Goal: Task Accomplishment & Management: Complete application form

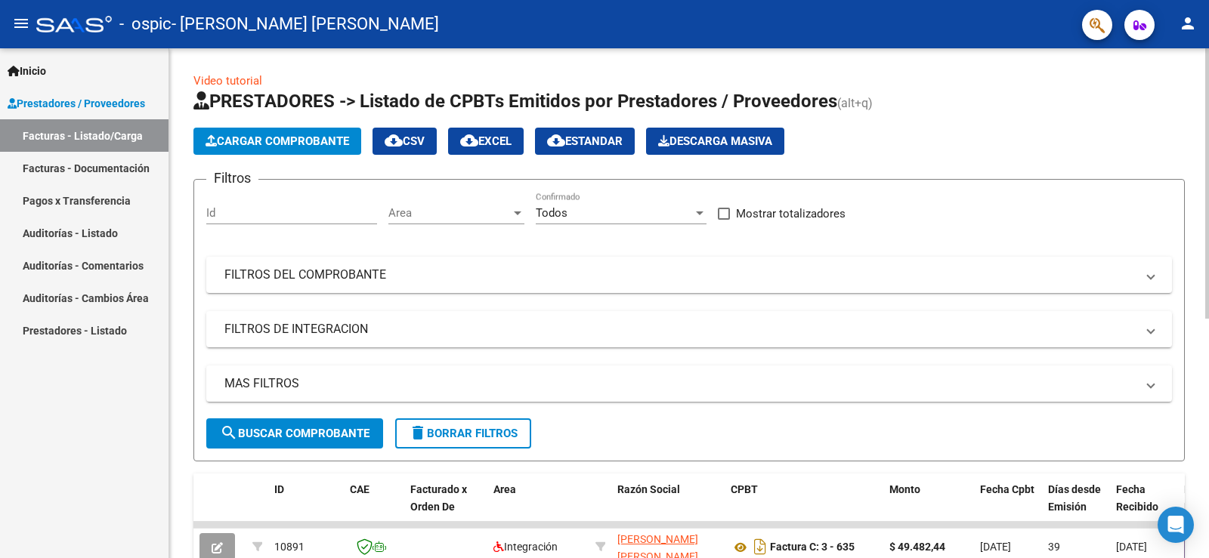
click at [261, 215] on input "Id" at bounding box center [291, 213] width 171 height 14
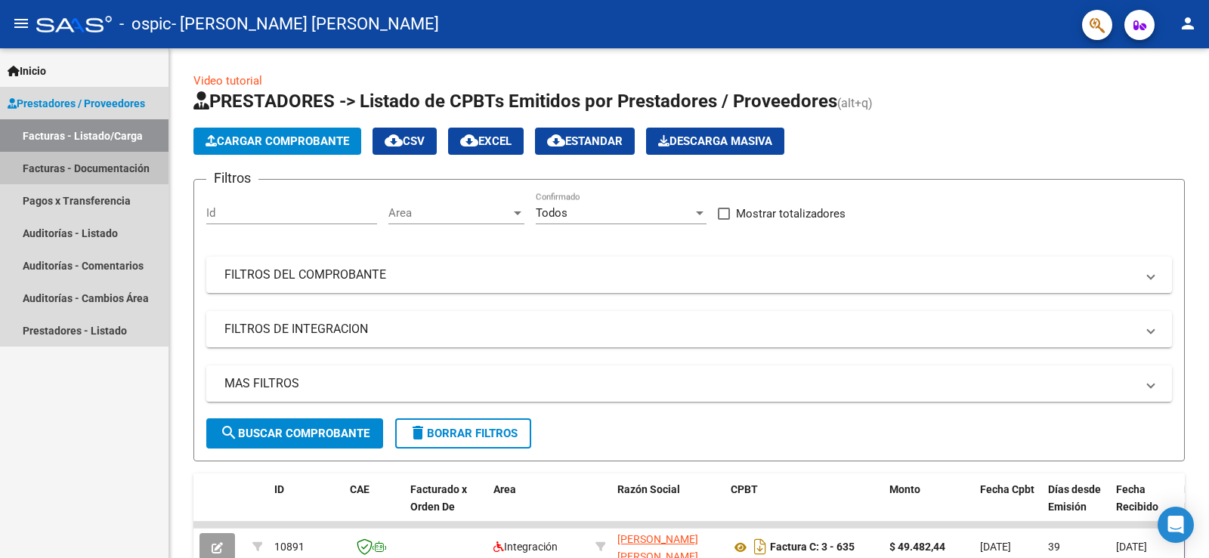
click at [127, 169] on link "Facturas - Documentación" at bounding box center [84, 168] width 169 height 32
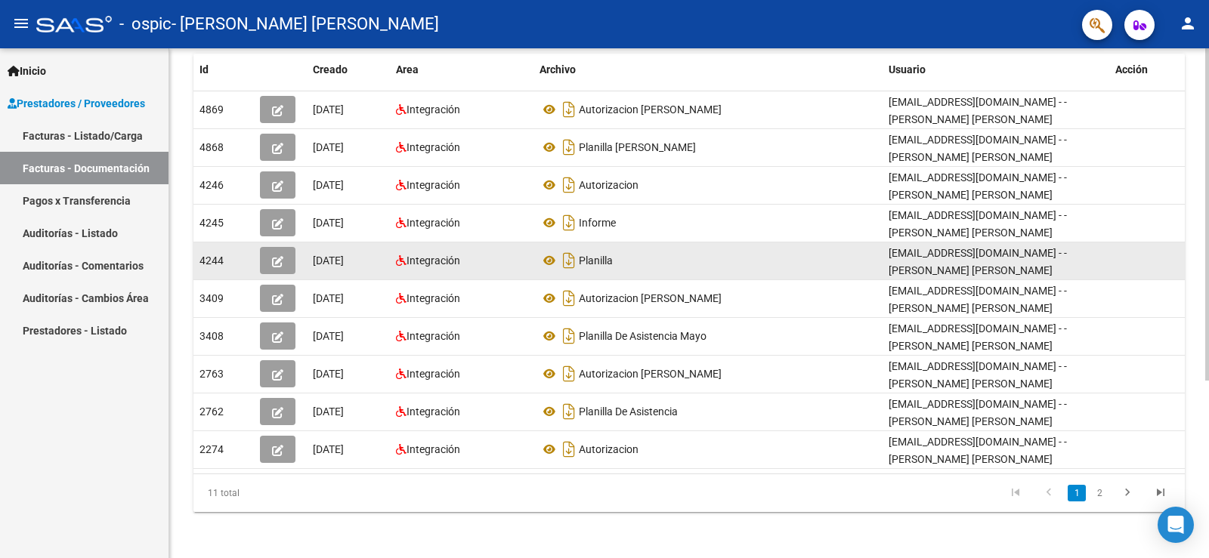
scroll to position [273, 0]
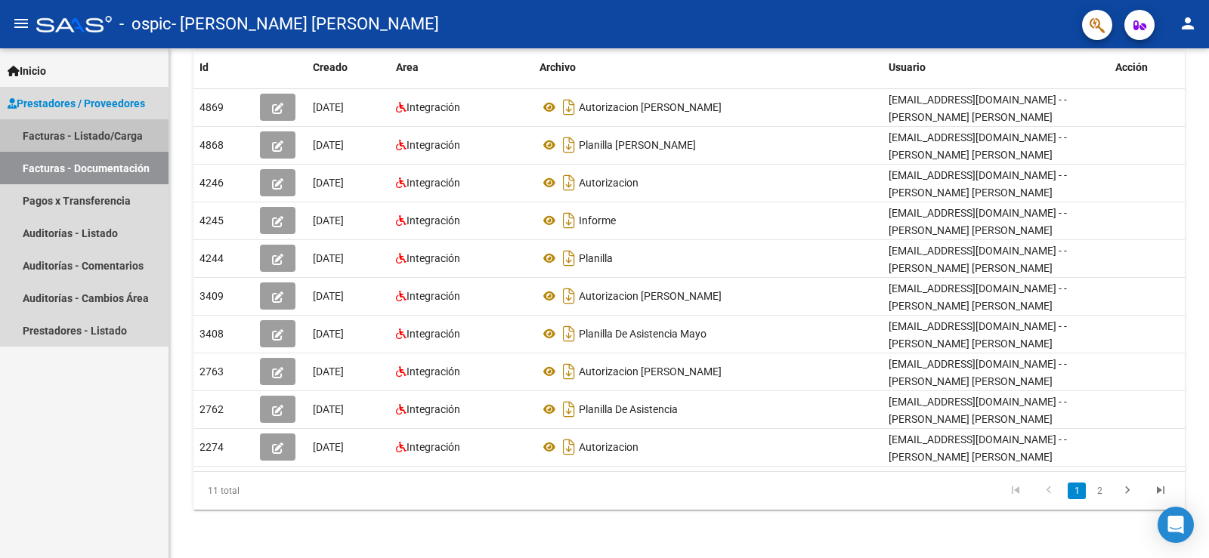
click at [66, 135] on link "Facturas - Listado/Carga" at bounding box center [84, 135] width 169 height 32
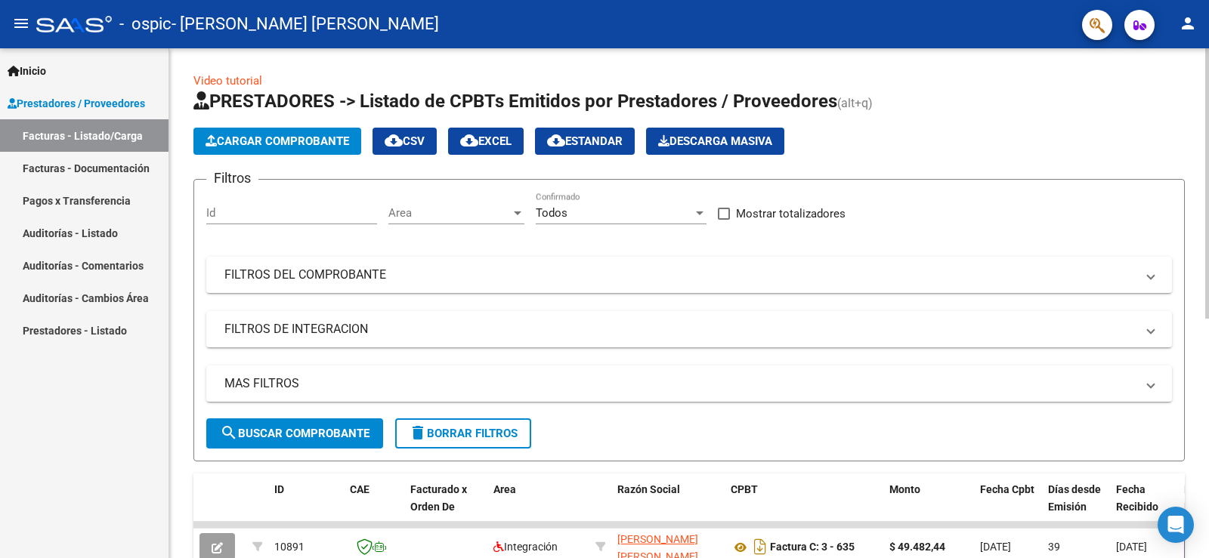
click at [302, 140] on span "Cargar Comprobante" at bounding box center [278, 142] width 144 height 14
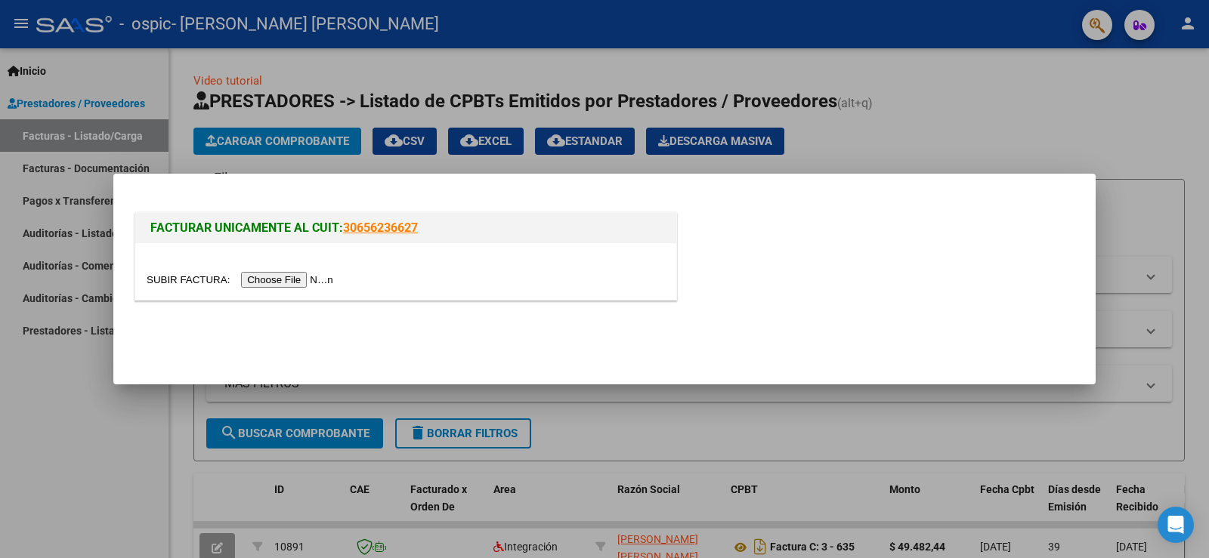
click at [298, 280] on input "file" at bounding box center [242, 280] width 191 height 16
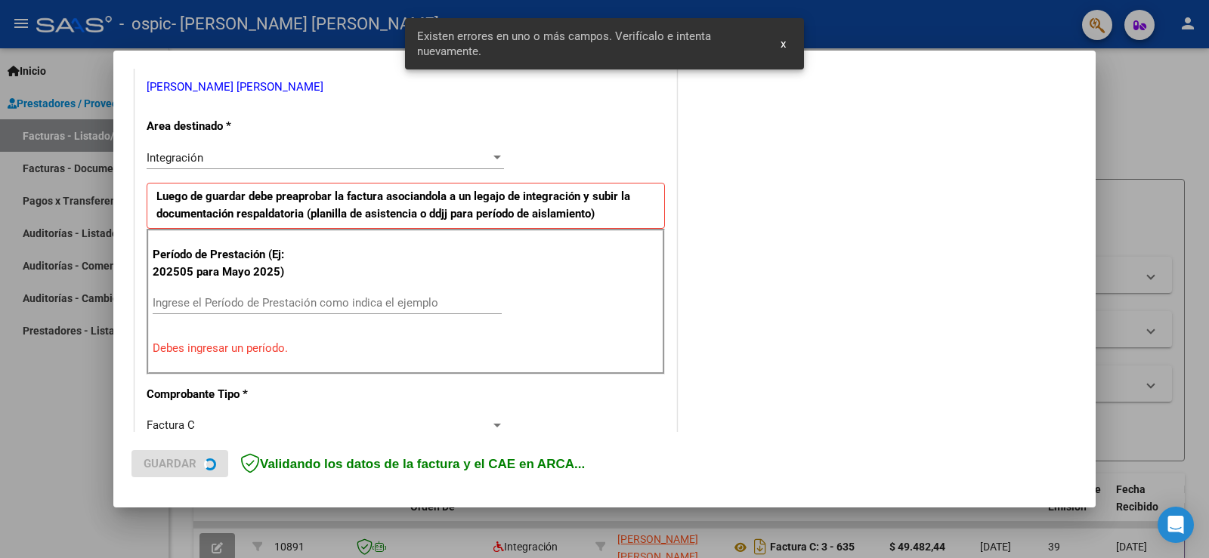
scroll to position [317, 0]
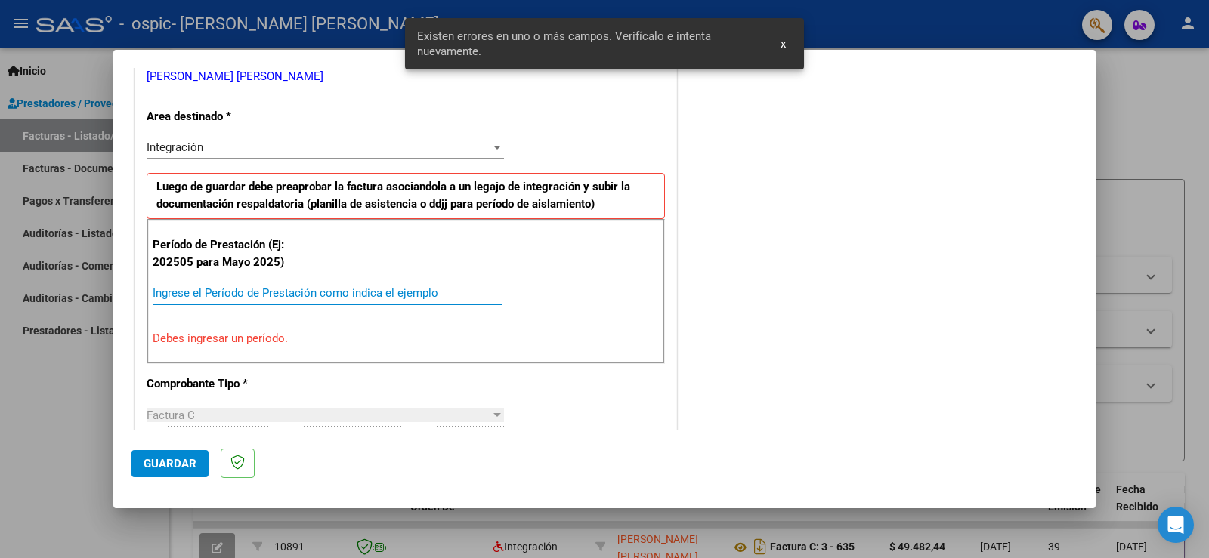
click at [227, 296] on input "Ingrese el Período de Prestación como indica el ejemplo" at bounding box center [327, 293] width 349 height 14
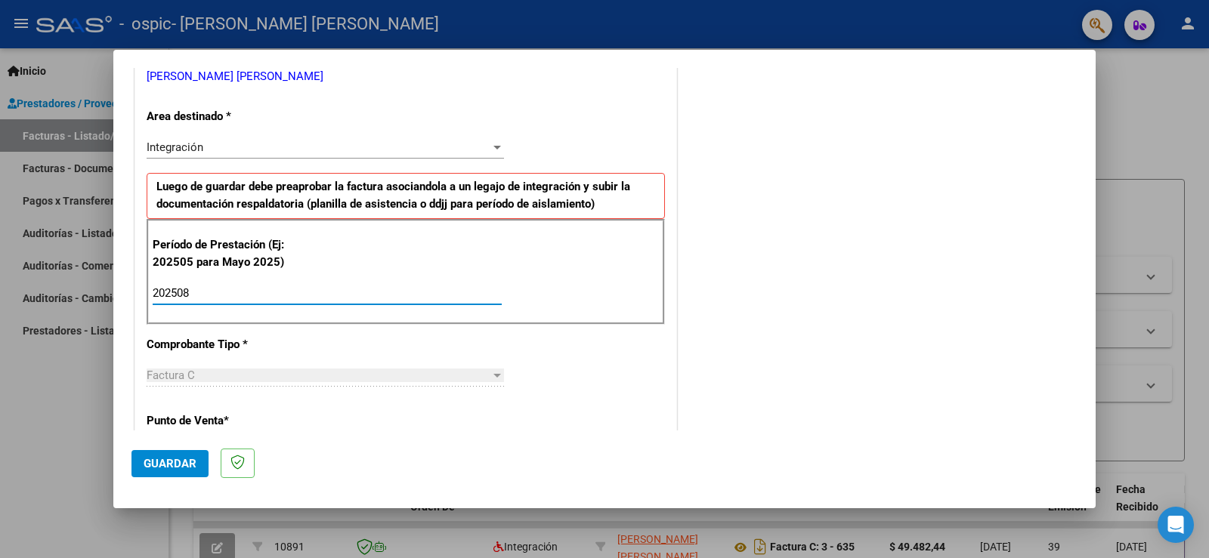
type input "202508"
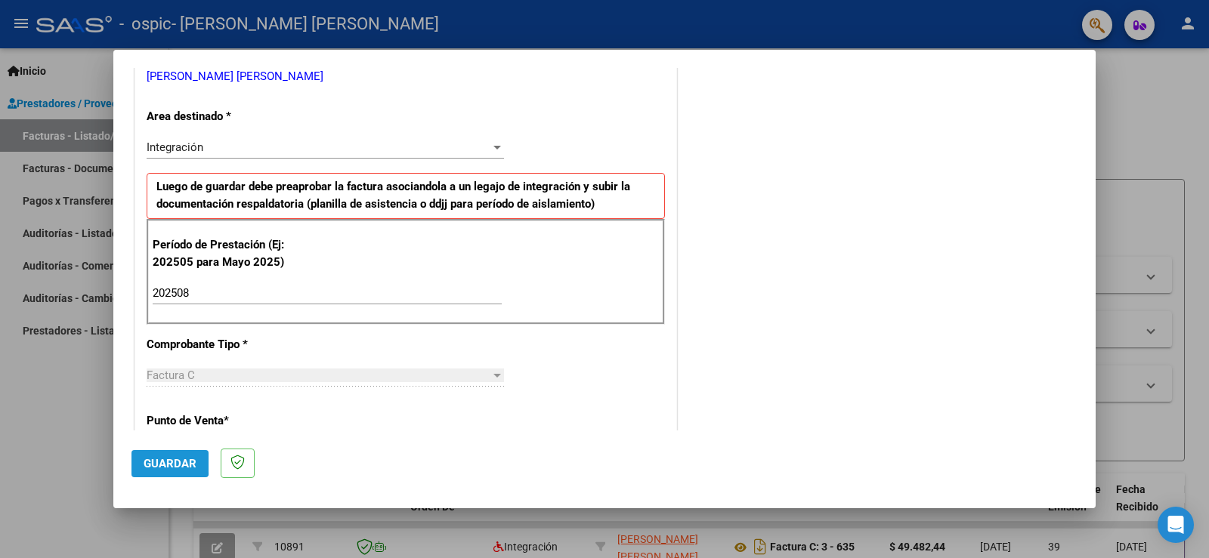
click at [150, 462] on span "Guardar" at bounding box center [170, 464] width 53 height 14
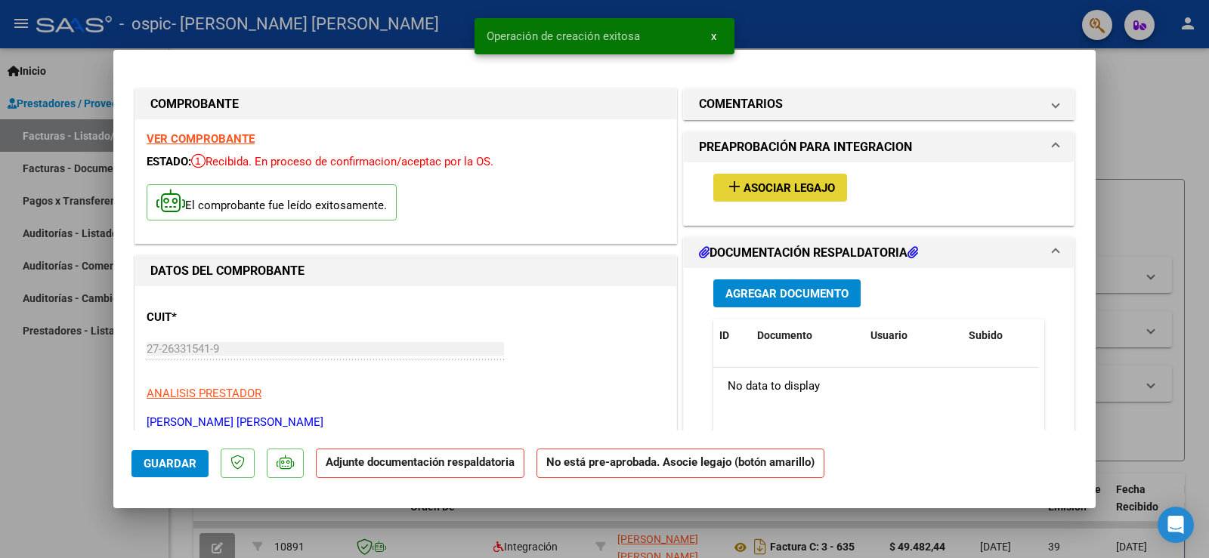
click at [789, 185] on span "Asociar Legajo" at bounding box center [789, 188] width 91 height 14
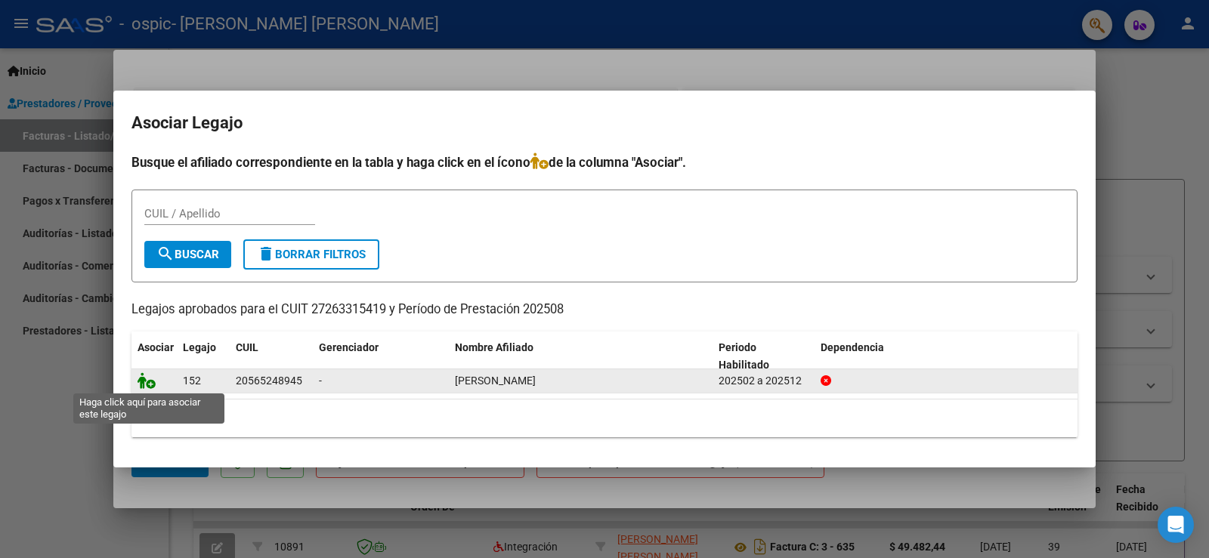
click at [149, 383] on icon at bounding box center [147, 381] width 18 height 17
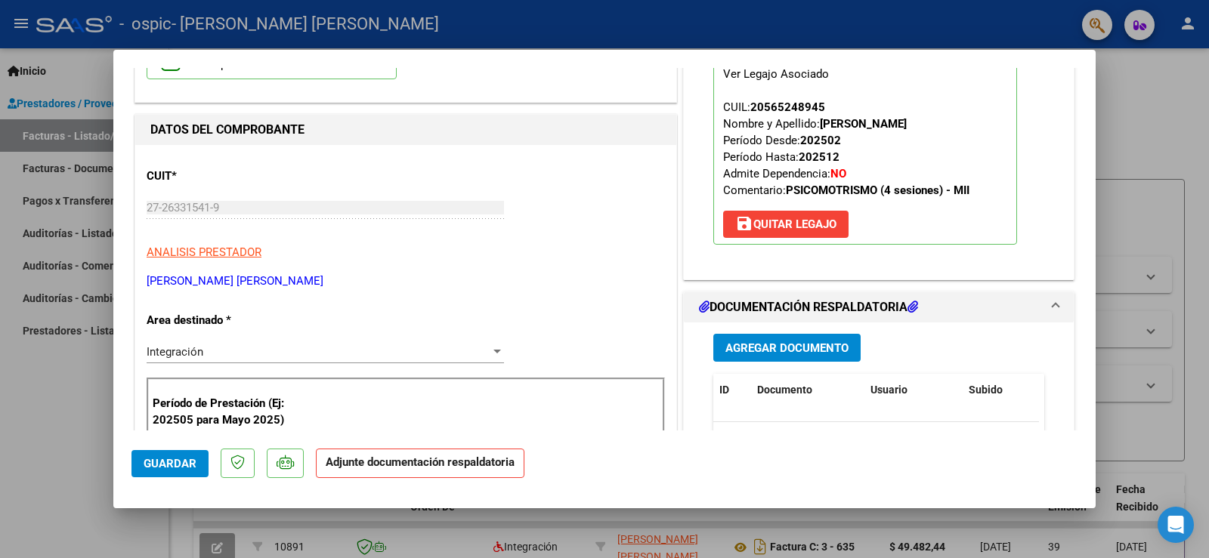
scroll to position [227, 0]
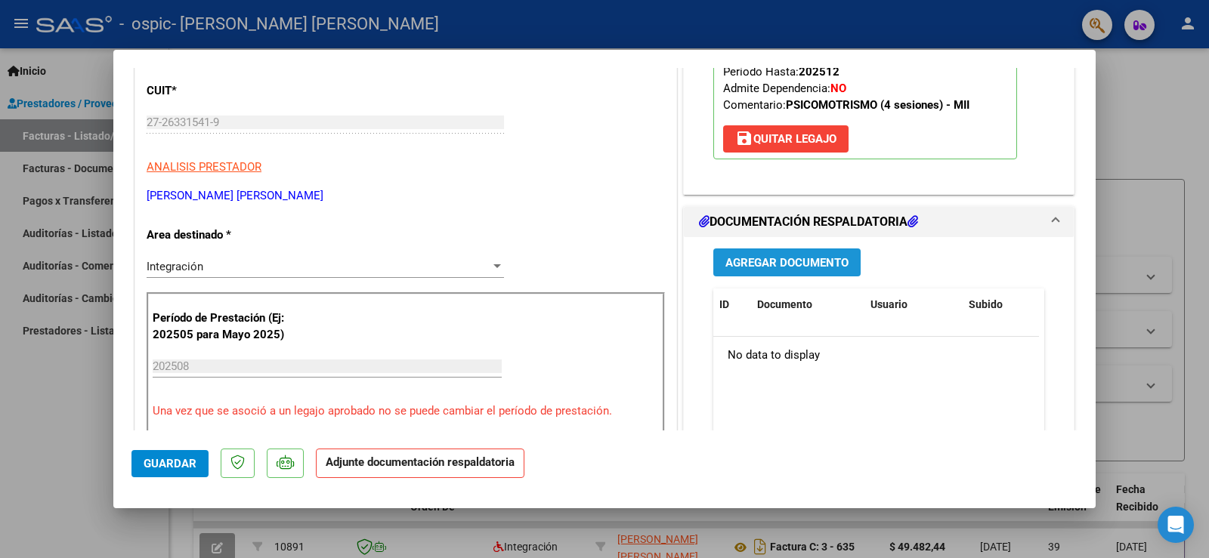
click at [793, 260] on span "Agregar Documento" at bounding box center [786, 263] width 123 height 14
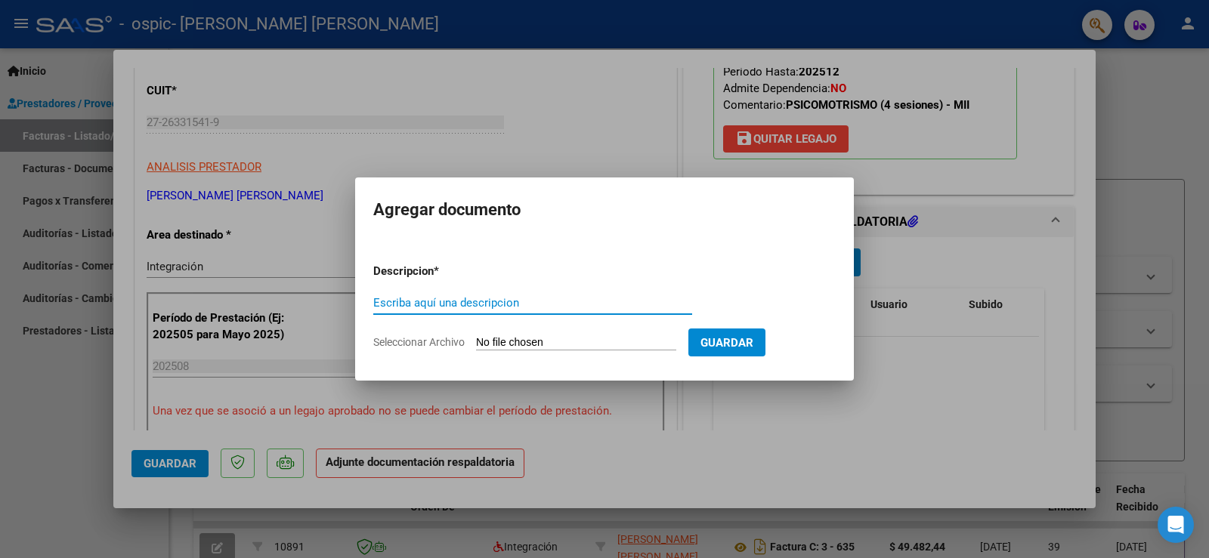
click at [503, 305] on input "Escriba aquí una descripcion" at bounding box center [532, 303] width 319 height 14
type input "factura [PERSON_NAME]"
click at [503, 341] on input "Seleccionar Archivo" at bounding box center [576, 343] width 200 height 14
type input "C:\fakepath\Factura [PERSON_NAME][DATE].pdf"
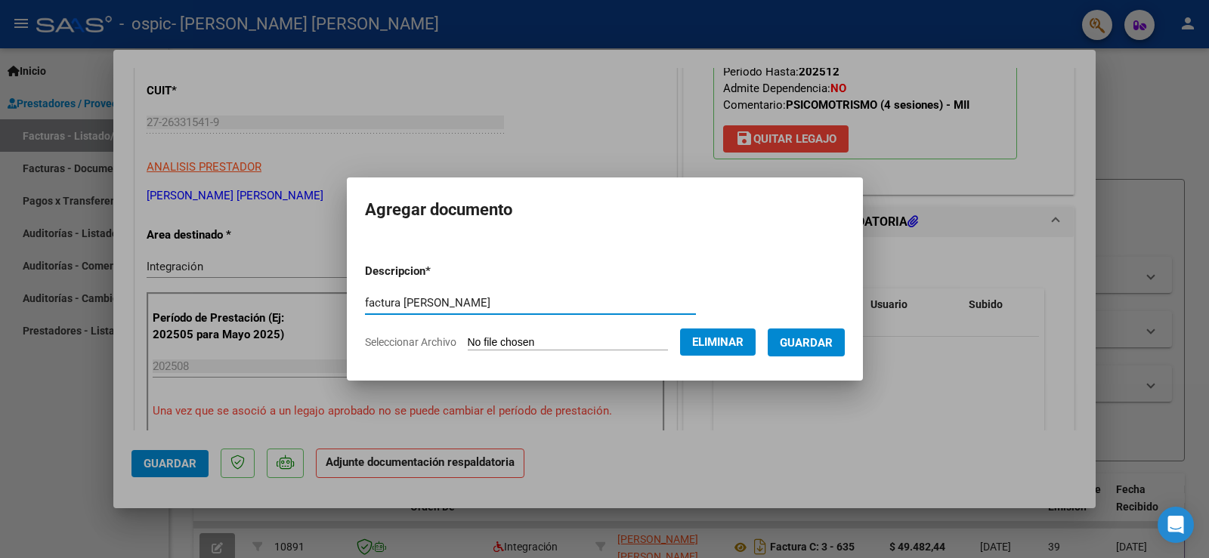
click at [448, 300] on input "factura [PERSON_NAME]" at bounding box center [530, 303] width 331 height 14
type input "f"
click at [462, 304] on input "[PERSON_NAME]" at bounding box center [530, 303] width 331 height 14
click at [579, 306] on input "[PERSON_NAME]" at bounding box center [530, 303] width 331 height 14
click at [416, 302] on input "[PERSON_NAME]" at bounding box center [530, 303] width 331 height 14
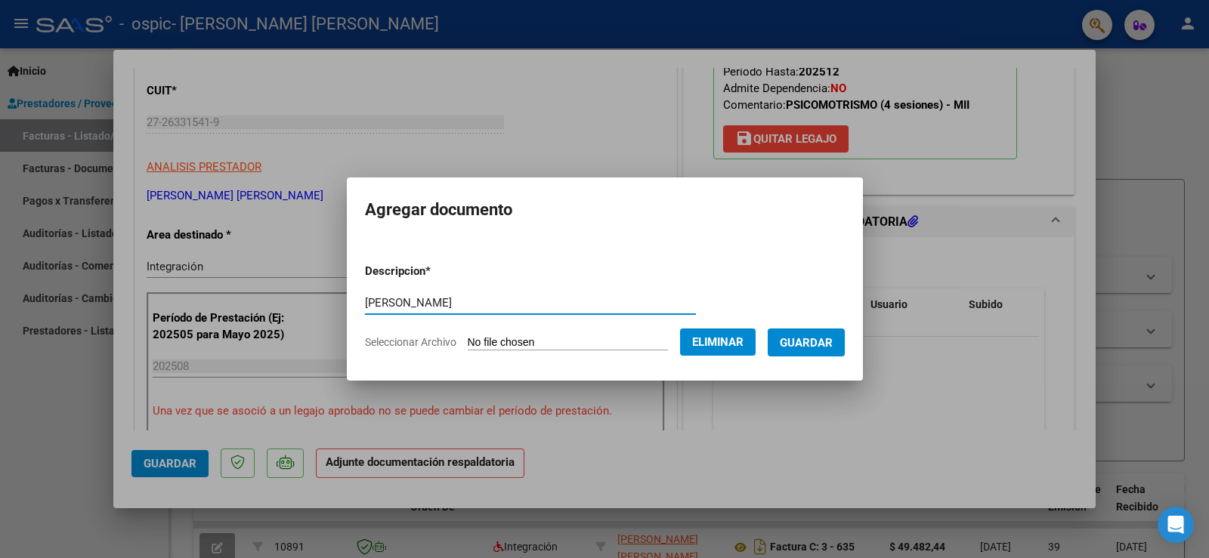
click at [423, 303] on input "[PERSON_NAME]" at bounding box center [530, 303] width 331 height 14
type input "planilla [PERSON_NAME]"
click at [425, 342] on span "Seleccionar Archivo" at bounding box center [410, 342] width 91 height 12
click at [429, 303] on input "planilla [PERSON_NAME]" at bounding box center [530, 303] width 331 height 14
click at [534, 307] on input "planilla [PERSON_NAME]" at bounding box center [530, 303] width 331 height 14
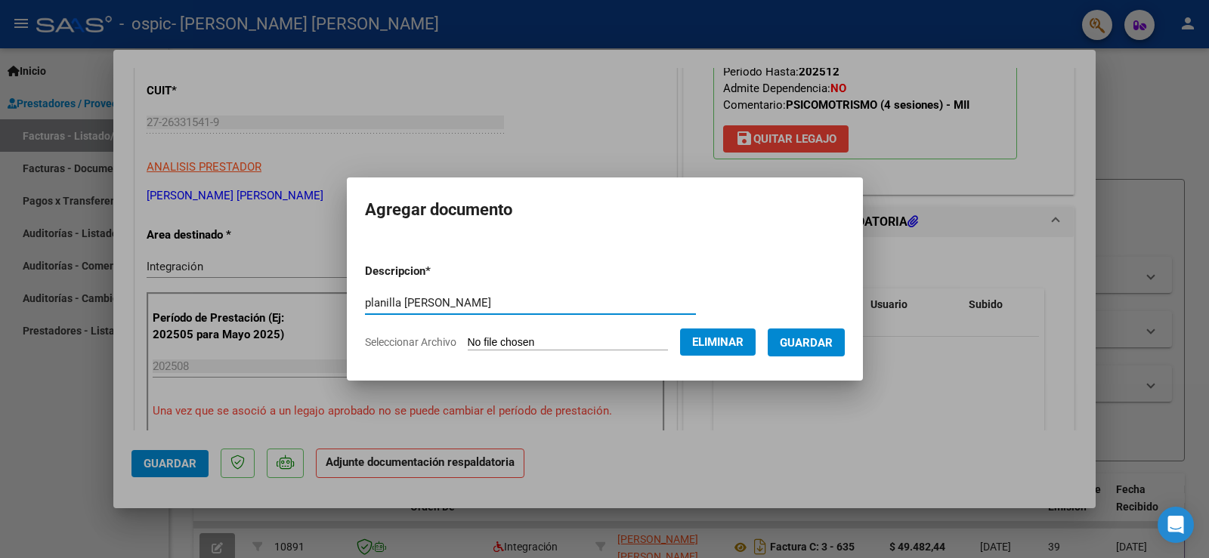
click at [593, 301] on input "planilla [PERSON_NAME]" at bounding box center [530, 303] width 331 height 14
click at [370, 267] on p "Descripcion *" at bounding box center [437, 271] width 144 height 17
click at [408, 339] on span "Seleccionar Archivo" at bounding box center [410, 342] width 91 height 12
click at [438, 304] on input "planilla [PERSON_NAME]" at bounding box center [530, 303] width 331 height 14
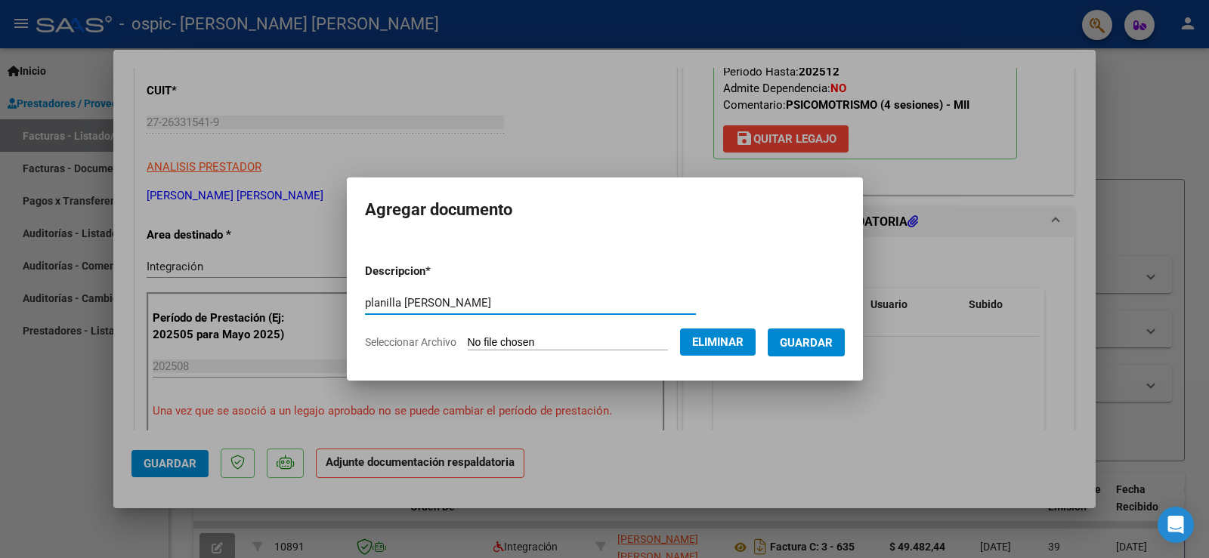
click at [462, 302] on input "planilla [PERSON_NAME]" at bounding box center [530, 303] width 331 height 14
click at [467, 301] on input "planilla [PERSON_NAME]" at bounding box center [530, 303] width 331 height 14
click at [593, 306] on input "planilla [PERSON_NAME]" at bounding box center [530, 303] width 331 height 14
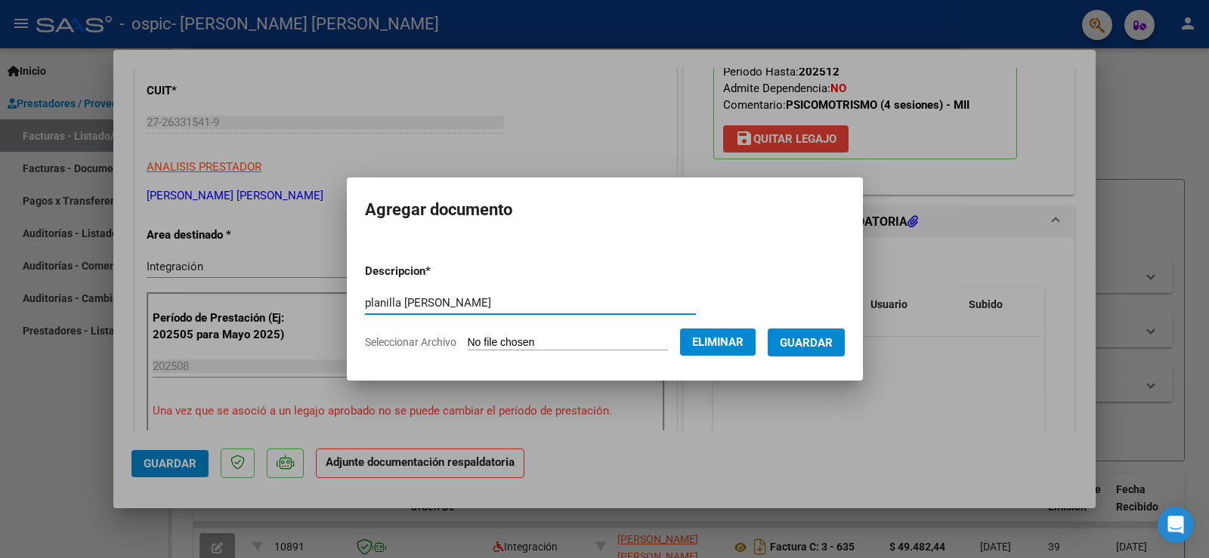
click at [593, 306] on input "planilla [PERSON_NAME]" at bounding box center [530, 303] width 331 height 14
click at [685, 307] on input "planilla [PERSON_NAME]" at bounding box center [530, 303] width 331 height 14
click at [724, 339] on span "Eliminar" at bounding box center [717, 343] width 51 height 14
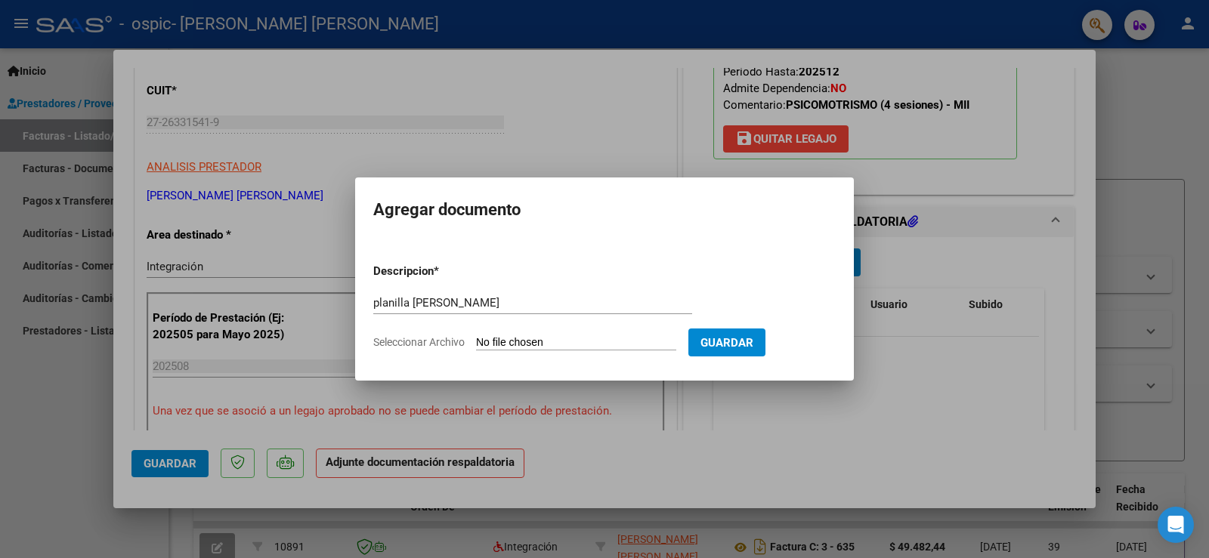
click at [462, 302] on input "planilla [PERSON_NAME]" at bounding box center [532, 303] width 319 height 14
click at [557, 308] on input "planilla [PERSON_NAME]" at bounding box center [532, 303] width 319 height 14
click at [568, 341] on input "Seleccionar Archivo" at bounding box center [576, 343] width 200 height 14
type input "C:\fakepath\planilla de asistencia [PERSON_NAME][DATE].pdf"
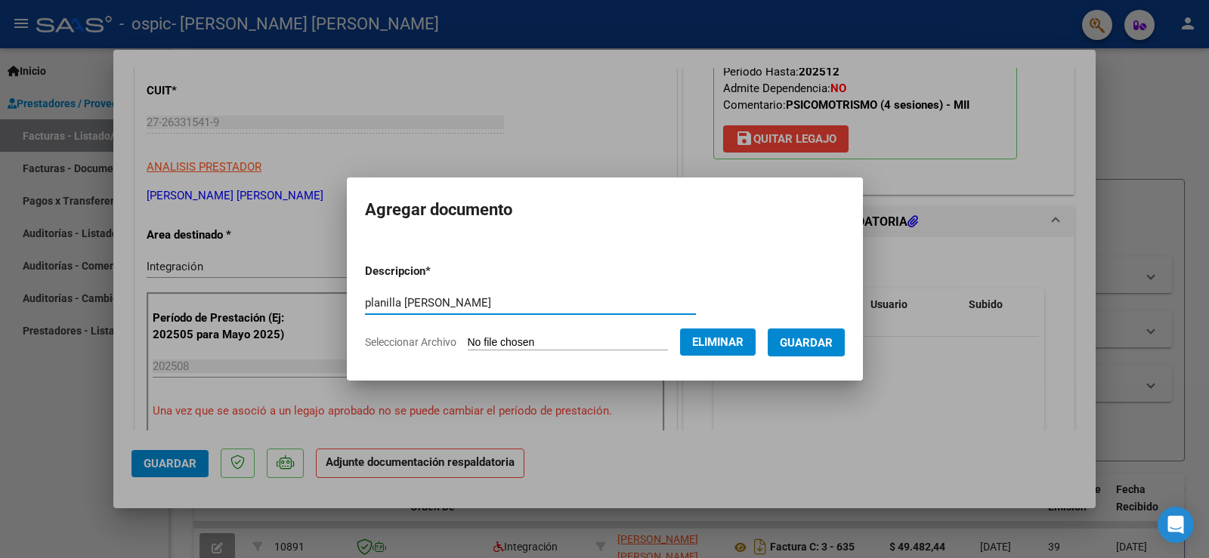
click at [457, 302] on input "planilla [PERSON_NAME]" at bounding box center [530, 303] width 331 height 14
type input "p"
click at [436, 305] on input "autorizacion" at bounding box center [530, 303] width 331 height 14
click at [401, 341] on span "Seleccionar Archivo" at bounding box center [410, 342] width 91 height 12
click at [577, 299] on input "autorizacion" at bounding box center [530, 303] width 331 height 14
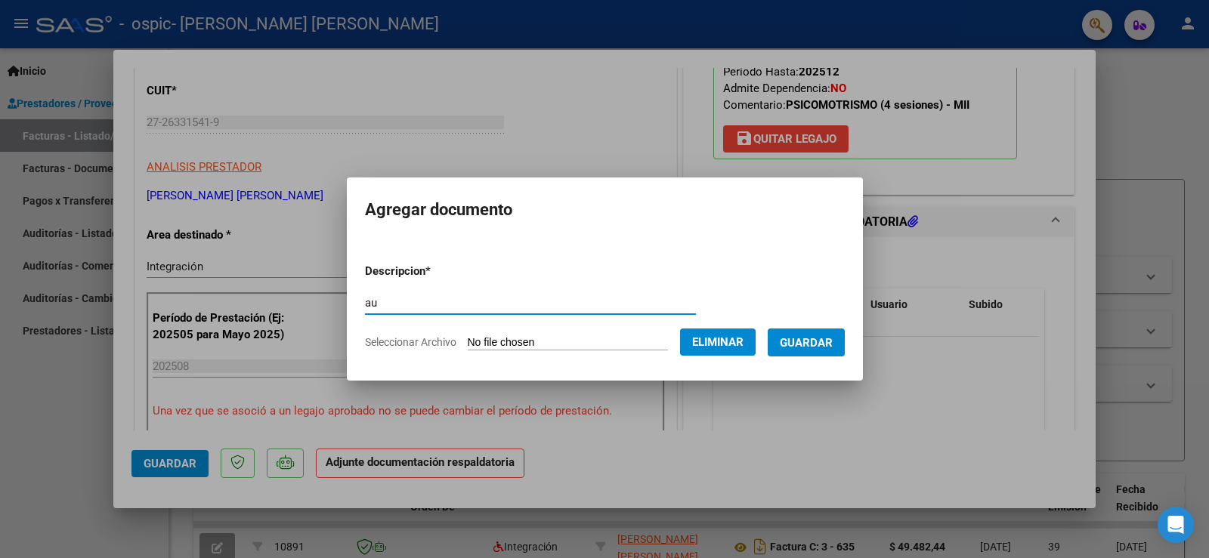
type input "a"
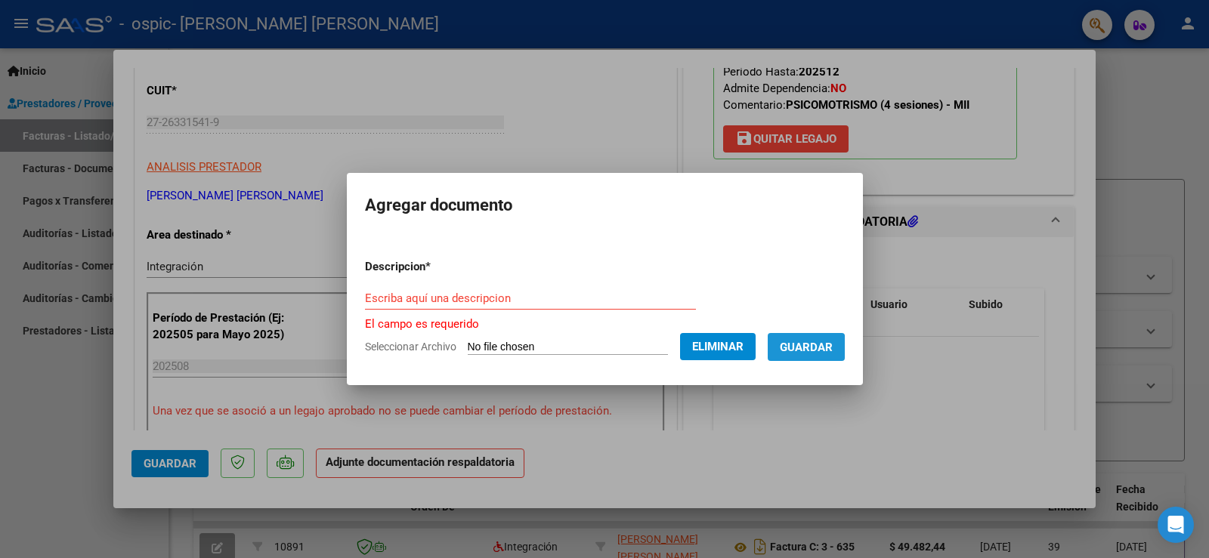
click at [812, 348] on span "Guardar" at bounding box center [806, 348] width 53 height 14
click at [488, 299] on input "Escriba aquí una descripcion" at bounding box center [530, 299] width 331 height 14
click at [446, 324] on p "El campo es requerido" at bounding box center [605, 324] width 480 height 17
click at [452, 302] on input "Escriba aquí una descripcion" at bounding box center [530, 299] width 331 height 14
click at [412, 297] on input "Escriba aquí una descripcion" at bounding box center [530, 299] width 331 height 14
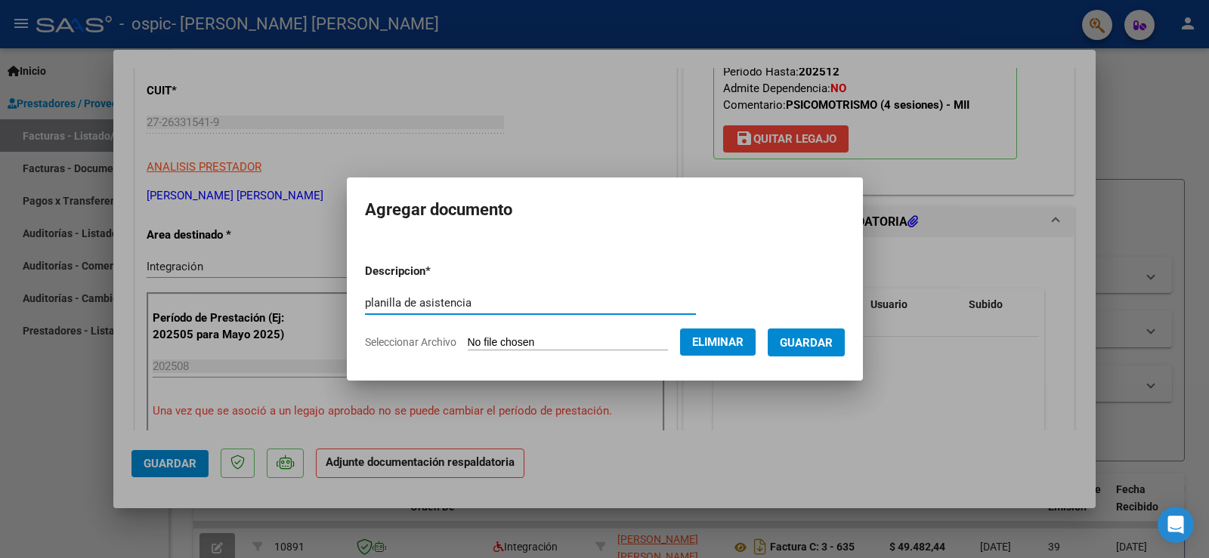
type input "planilla de asistencia"
click at [803, 337] on span "Guardar" at bounding box center [806, 343] width 53 height 14
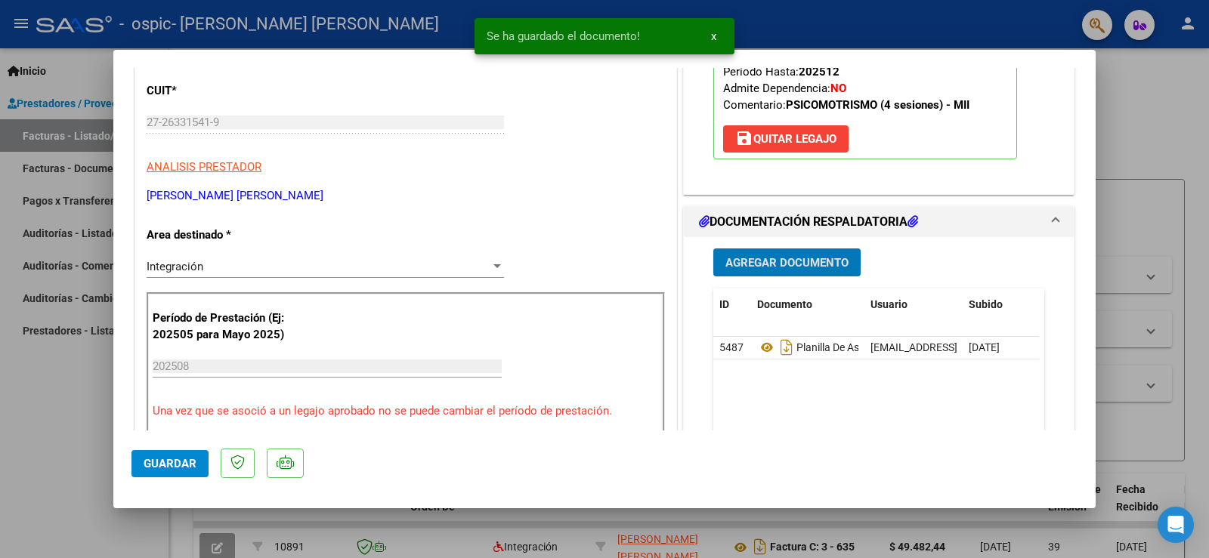
click at [775, 261] on span "Agregar Documento" at bounding box center [786, 263] width 123 height 14
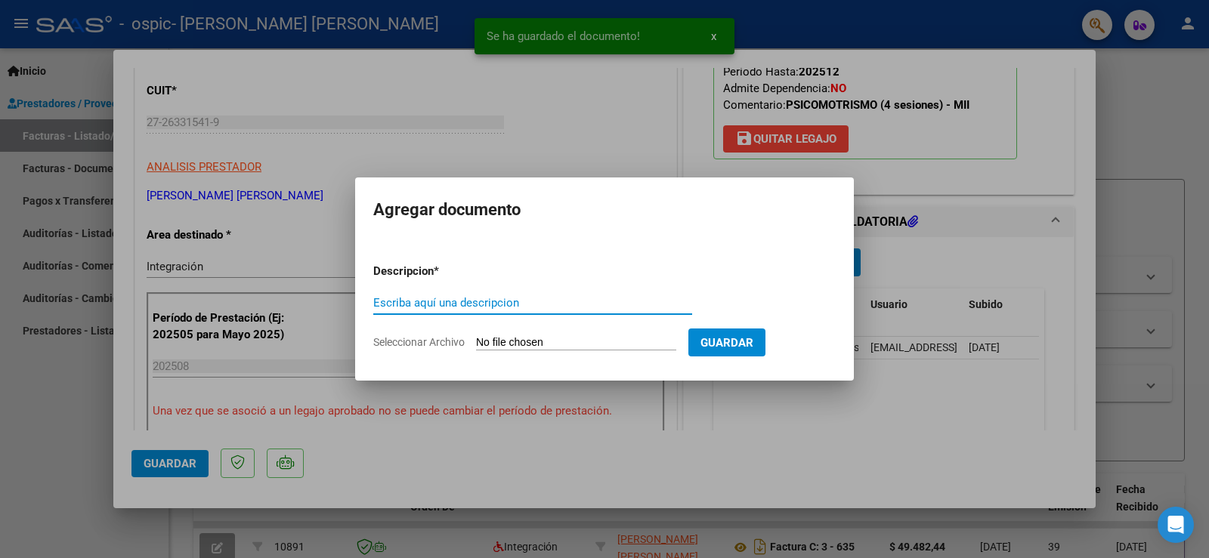
click at [492, 300] on input "Escriba aquí una descripcion" at bounding box center [532, 303] width 319 height 14
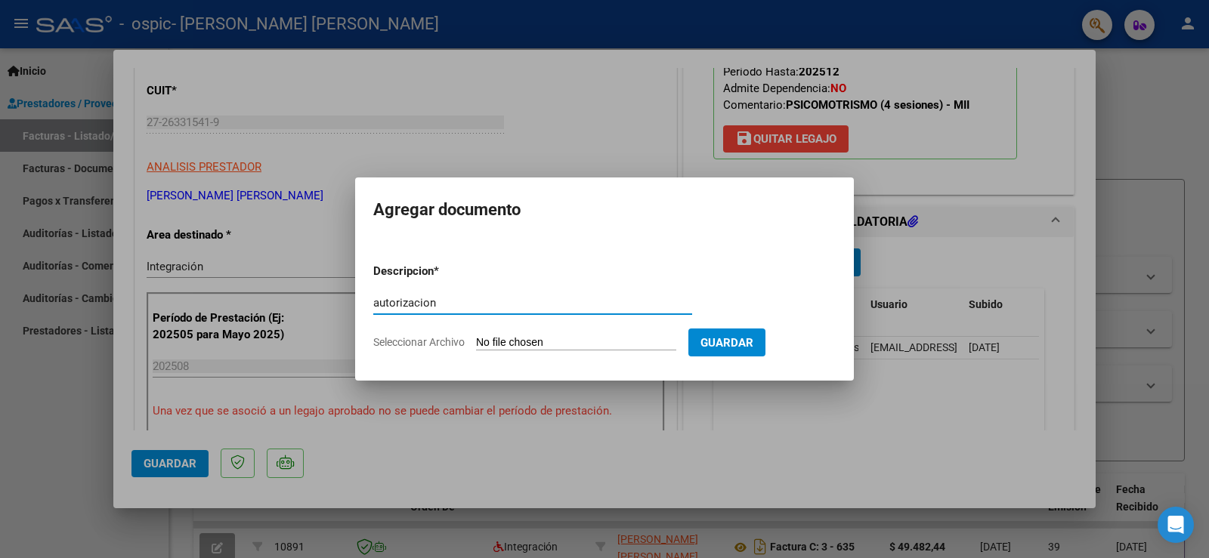
type input "autorizacion"
click at [490, 339] on input "Seleccionar Archivo" at bounding box center [576, 343] width 200 height 14
type input "C:\fakepath\Autorizacion [PERSON_NAME] 2025.pdf"
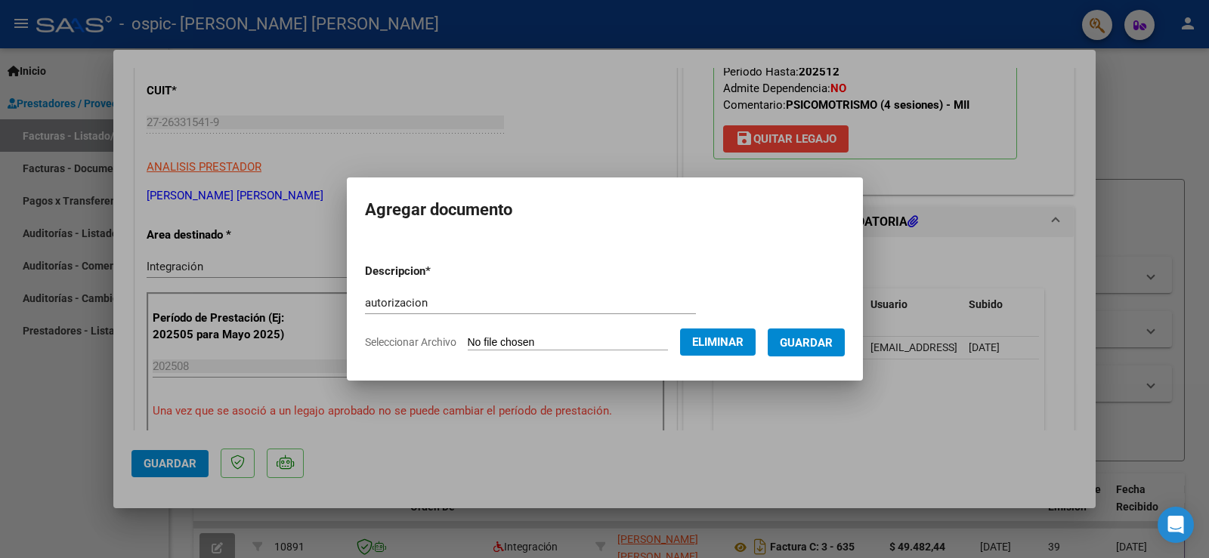
click at [799, 345] on span "Guardar" at bounding box center [806, 343] width 53 height 14
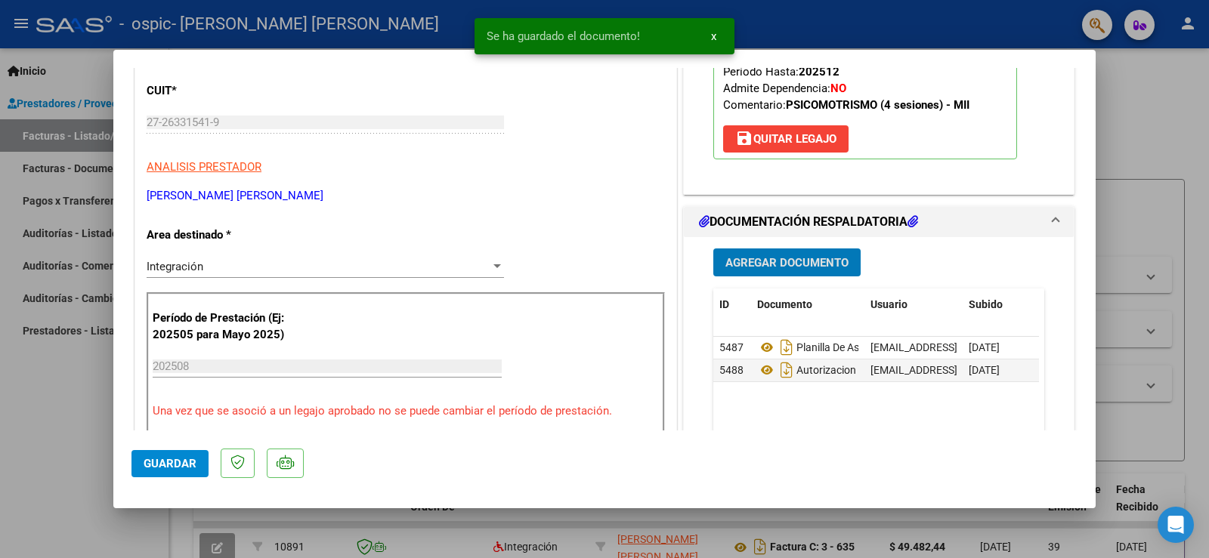
click at [783, 262] on span "Agregar Documento" at bounding box center [786, 263] width 123 height 14
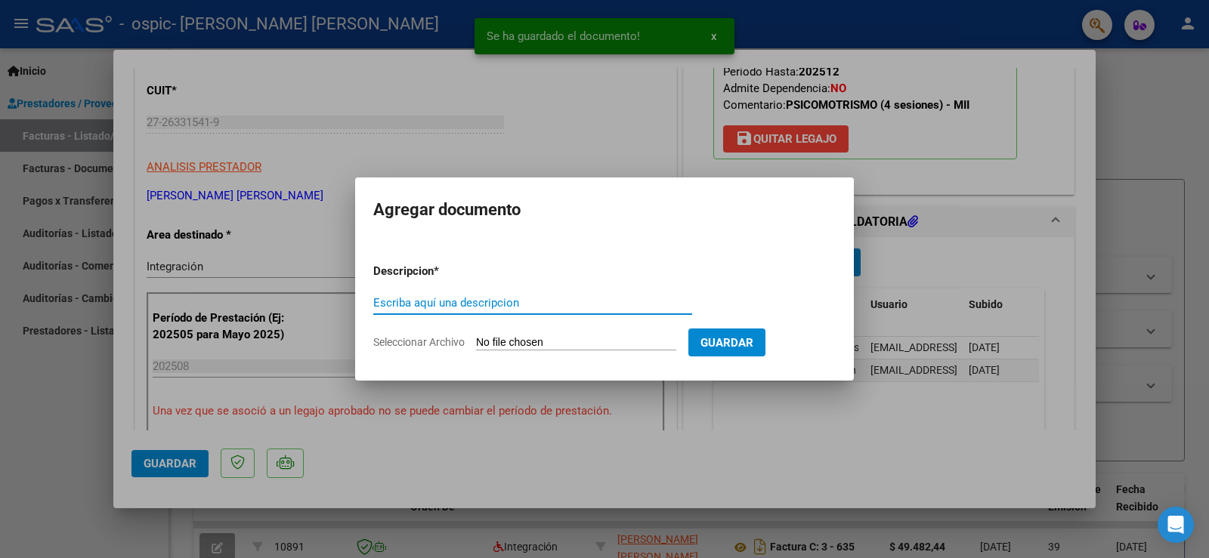
click at [496, 300] on input "Escriba aquí una descripcion" at bounding box center [532, 303] width 319 height 14
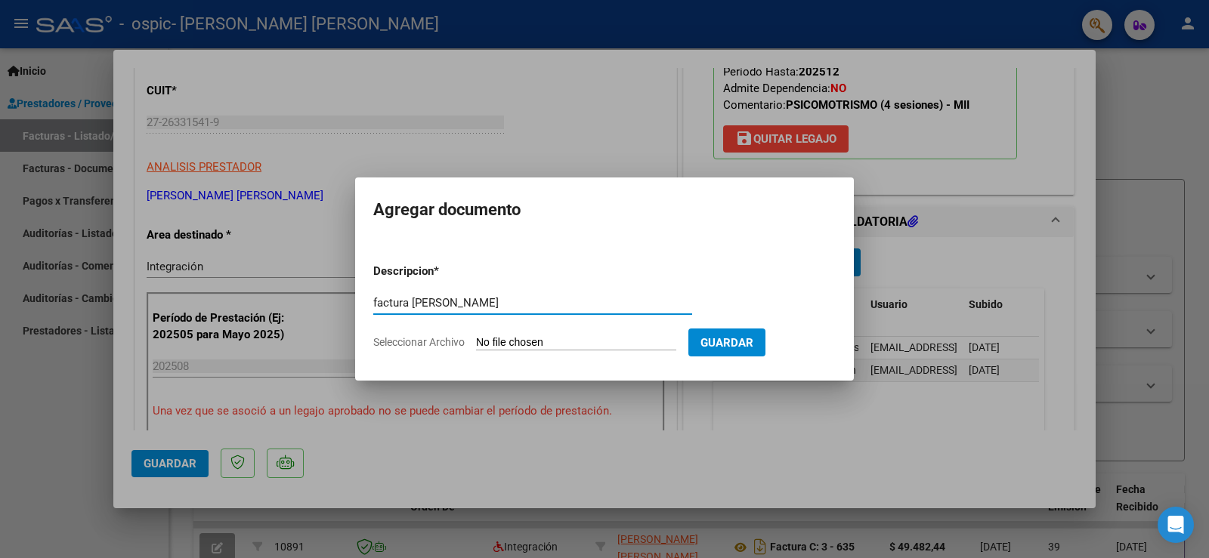
type input "factura [PERSON_NAME]"
click at [500, 340] on input "Seleccionar Archivo" at bounding box center [576, 343] width 200 height 14
type input "C:\fakepath\Factura [PERSON_NAME][DATE].pdf"
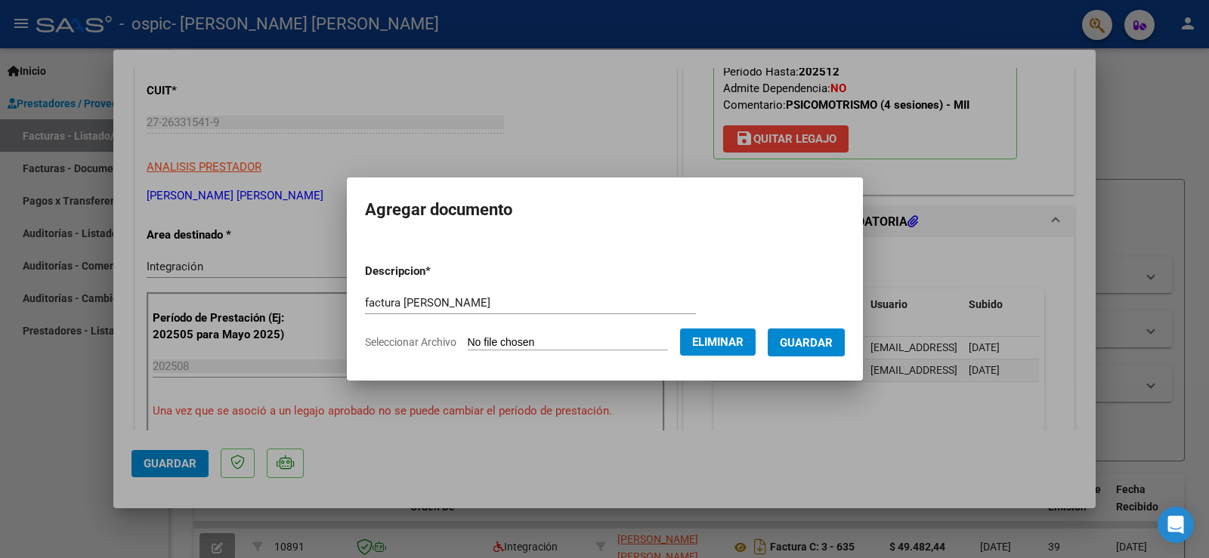
click at [805, 337] on span "Guardar" at bounding box center [806, 343] width 53 height 14
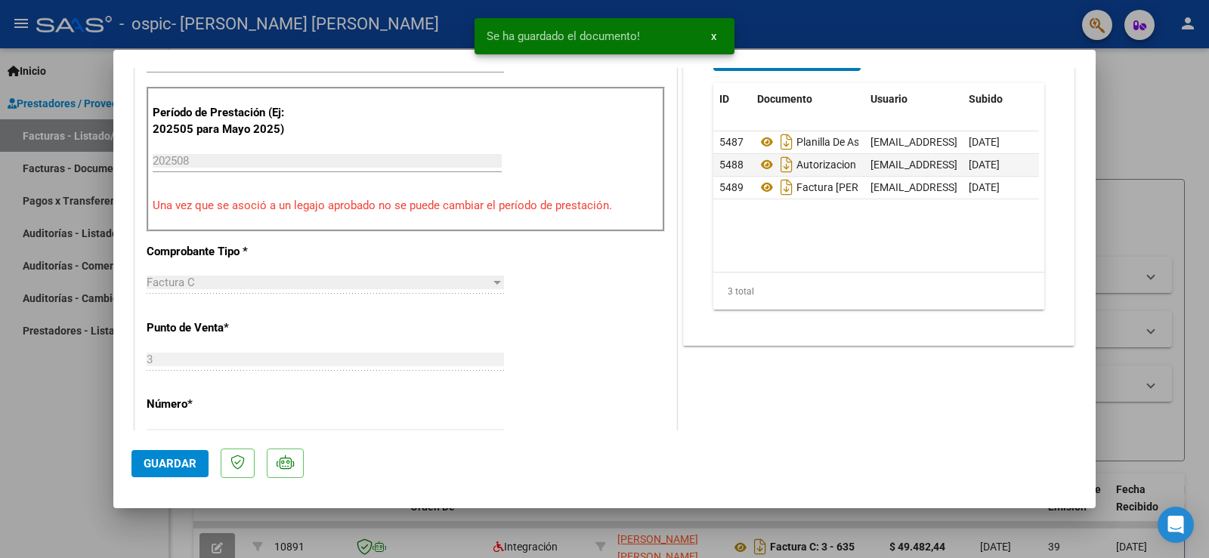
scroll to position [453, 0]
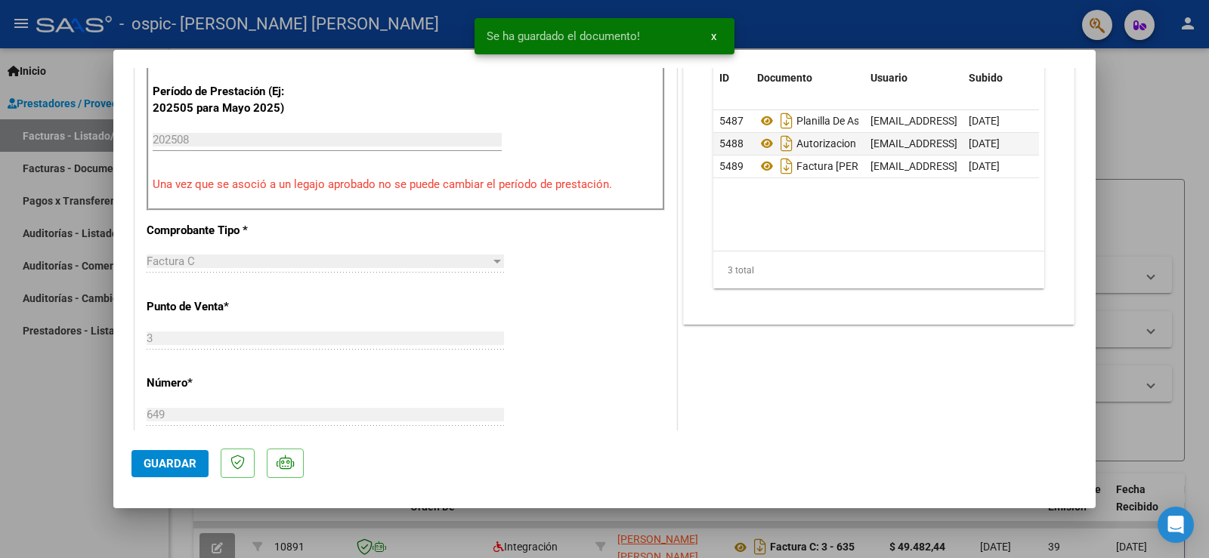
click at [150, 465] on span "Guardar" at bounding box center [170, 464] width 53 height 14
click at [175, 459] on span "Guardar" at bounding box center [170, 464] width 53 height 14
